Goal: Transaction & Acquisition: Purchase product/service

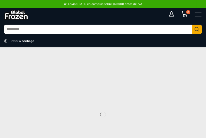
click at [174, 14] on div "Iniciar sesión Mi cuenta Login Register Iniciar sesión Por favor ingrese sus da…" at bounding box center [189, 14] width 31 height 7
click at [172, 14] on icon at bounding box center [171, 13] width 5 height 5
click at [171, 14] on icon at bounding box center [171, 13] width 5 height 5
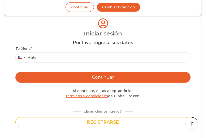
scroll to position [54, 0]
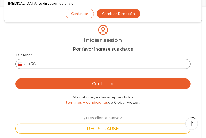
click at [76, 69] on input "Teléfono *" at bounding box center [102, 64] width 175 height 10
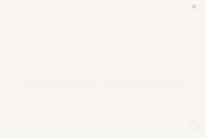
scroll to position [0, 0]
click at [194, 9] on icon at bounding box center [194, 6] width 5 height 5
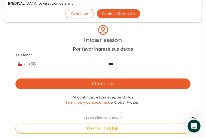
click at [85, 81] on div "Login Iniciar sesión Por favor ingrese sus datos Iniciar sesión Se envió un men…" at bounding box center [103, 78] width 198 height 133
click at [87, 69] on input "***" at bounding box center [103, 64] width 33 height 10
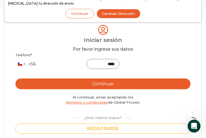
type input "*********"
click at [74, 89] on button "Continuar" at bounding box center [102, 84] width 175 height 11
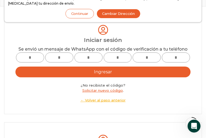
click at [44, 63] on input "text" at bounding box center [30, 58] width 28 height 10
type input "*"
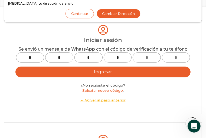
type input "*"
click at [66, 77] on button "Ingresar" at bounding box center [102, 72] width 175 height 11
click at [82, 16] on button "Continuar" at bounding box center [80, 13] width 28 height 9
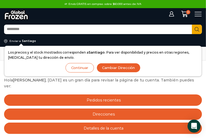
click at [81, 69] on button "Continuar" at bounding box center [80, 67] width 28 height 9
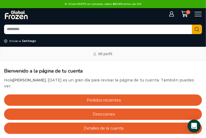
click at [177, 30] on input "Search input" at bounding box center [98, 29] width 188 height 9
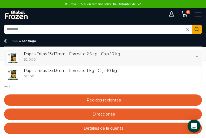
click at [81, 56] on p "Papas Fritas 13x13mm - Formato 2,5 kg - Caja 10 kg" at bounding box center [72, 54] width 96 height 6
type input "**********"
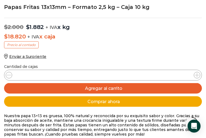
scroll to position [271, 0]
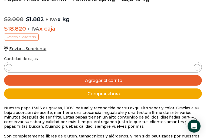
click at [195, 67] on icon at bounding box center [197, 67] width 4 height 4
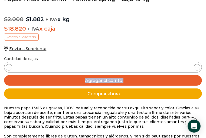
click at [195, 67] on icon at bounding box center [197, 67] width 4 height 4
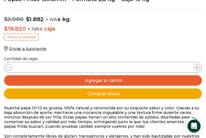
click at [195, 67] on icon at bounding box center [197, 67] width 4 height 4
click at [196, 69] on icon at bounding box center [197, 67] width 4 height 4
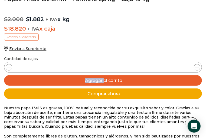
click at [196, 69] on icon at bounding box center [197, 67] width 4 height 4
type input "**"
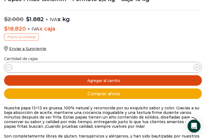
click at [110, 83] on button "Agregar al carrito" at bounding box center [103, 80] width 198 height 11
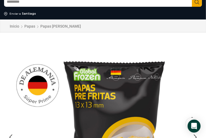
scroll to position [0, 0]
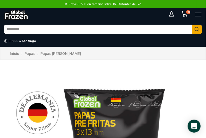
click at [64, 31] on input "Search input" at bounding box center [98, 29] width 188 height 9
type input "******"
click at [194, 29] on span "Search button" at bounding box center [197, 29] width 10 height 9
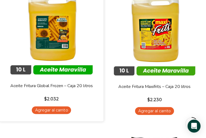
scroll to position [108, 0]
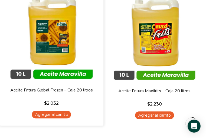
click at [0, 0] on span "Vista Rápida" at bounding box center [0, 0] width 0 height 0
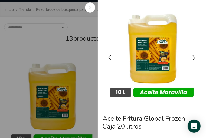
scroll to position [27, 0]
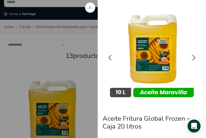
click at [91, 6] on icon at bounding box center [90, 7] width 3 height 3
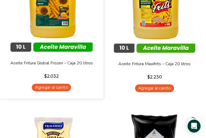
scroll to position [81, 0]
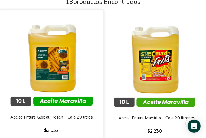
click at [42, 67] on img at bounding box center [52, 62] width 96 height 96
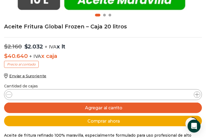
click at [198, 94] on icon at bounding box center [197, 95] width 4 height 4
type input "*"
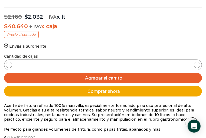
scroll to position [298, 0]
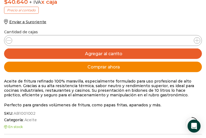
drag, startPoint x: 96, startPoint y: 67, endPoint x: 100, endPoint y: 67, distance: 4.1
click at [96, 67] on button "Comprar ahora" at bounding box center [103, 67] width 198 height 11
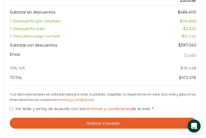
scroll to position [352, 0]
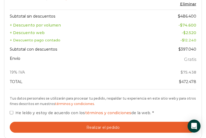
click at [191, 106] on div "Tus datos personales se utilizarán para procesar tu pedido, respaldar tu experi…" at bounding box center [103, 106] width 187 height 21
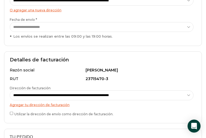
scroll to position [135, 0]
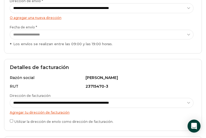
click at [40, 28] on label "**********" at bounding box center [103, 36] width 187 height 22
click at [40, 30] on select "**********" at bounding box center [102, 35] width 184 height 10
click at [34, 27] on label "**********" at bounding box center [103, 36] width 187 height 22
click at [34, 30] on select "**********" at bounding box center [102, 35] width 184 height 10
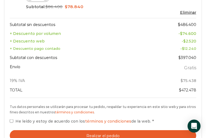
scroll to position [406, 0]
